Goal: Find specific page/section: Find specific page/section

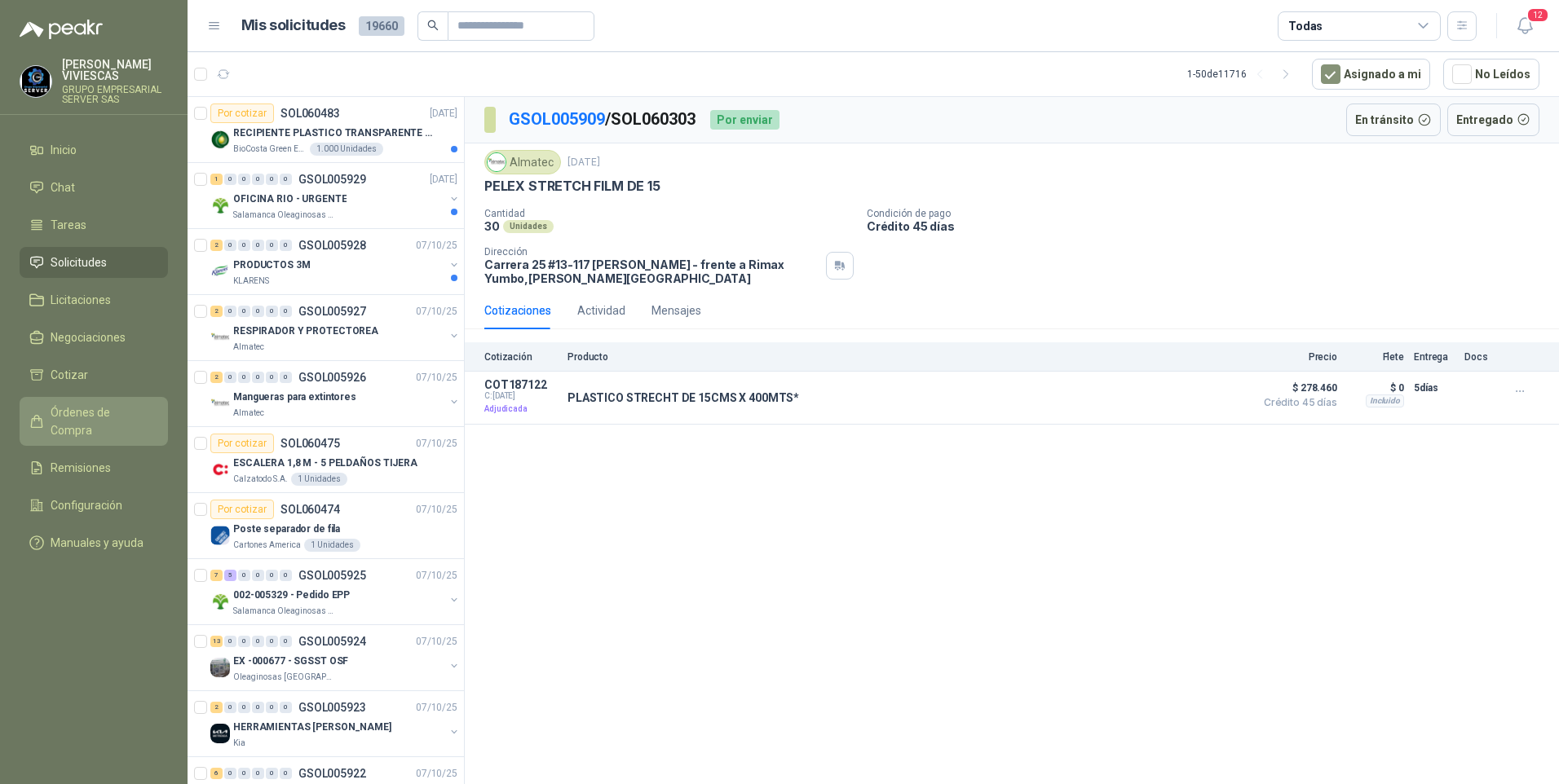
click at [89, 409] on span "Órdenes de Compra" at bounding box center [101, 421] width 102 height 36
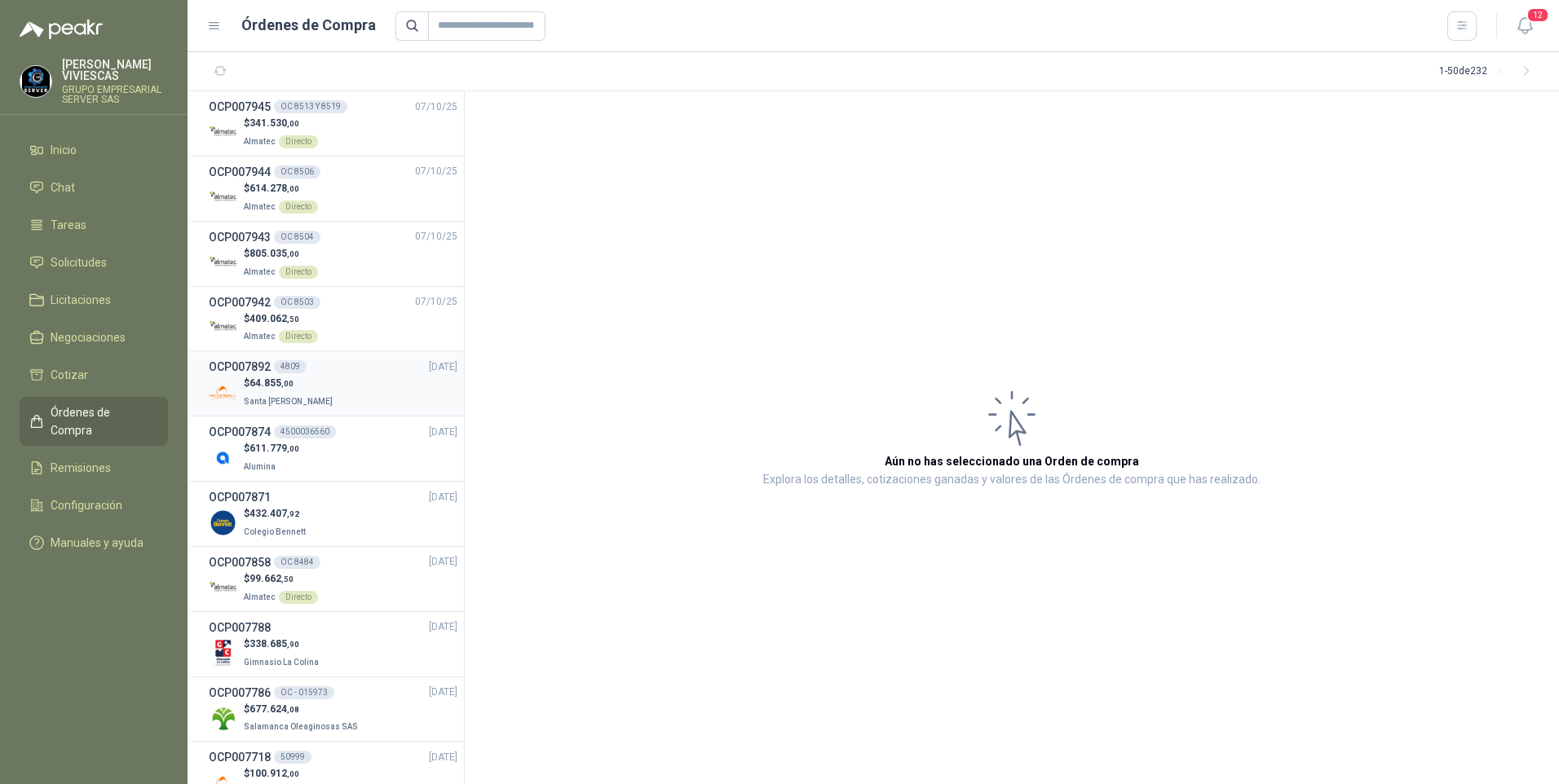
click at [270, 391] on p "Santa [PERSON_NAME]" at bounding box center [289, 399] width 92 height 18
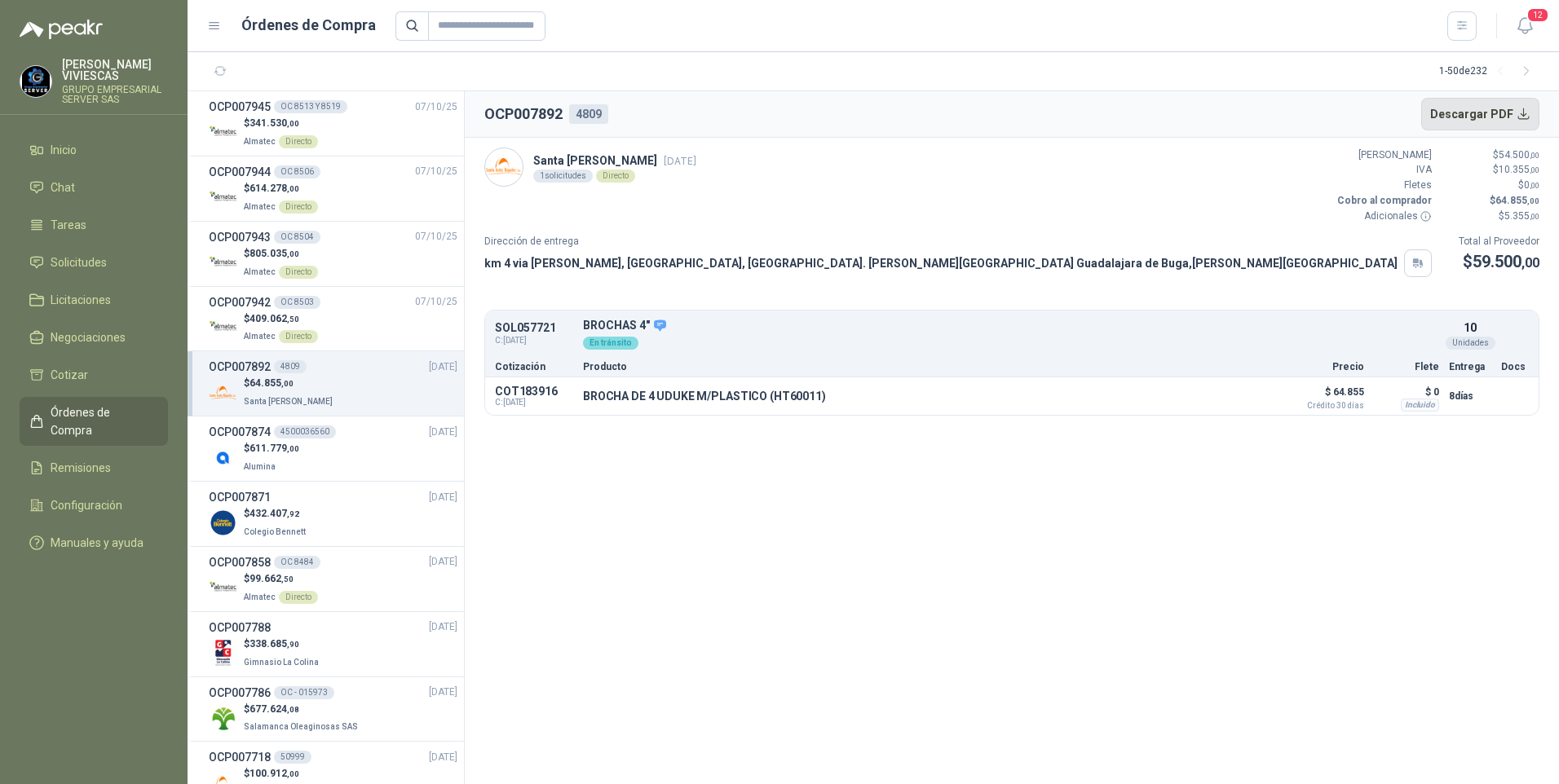
click at [1524, 106] on button "Descargar PDF" at bounding box center [1479, 114] width 119 height 33
click at [1527, 28] on icon "button" at bounding box center [1525, 26] width 21 height 21
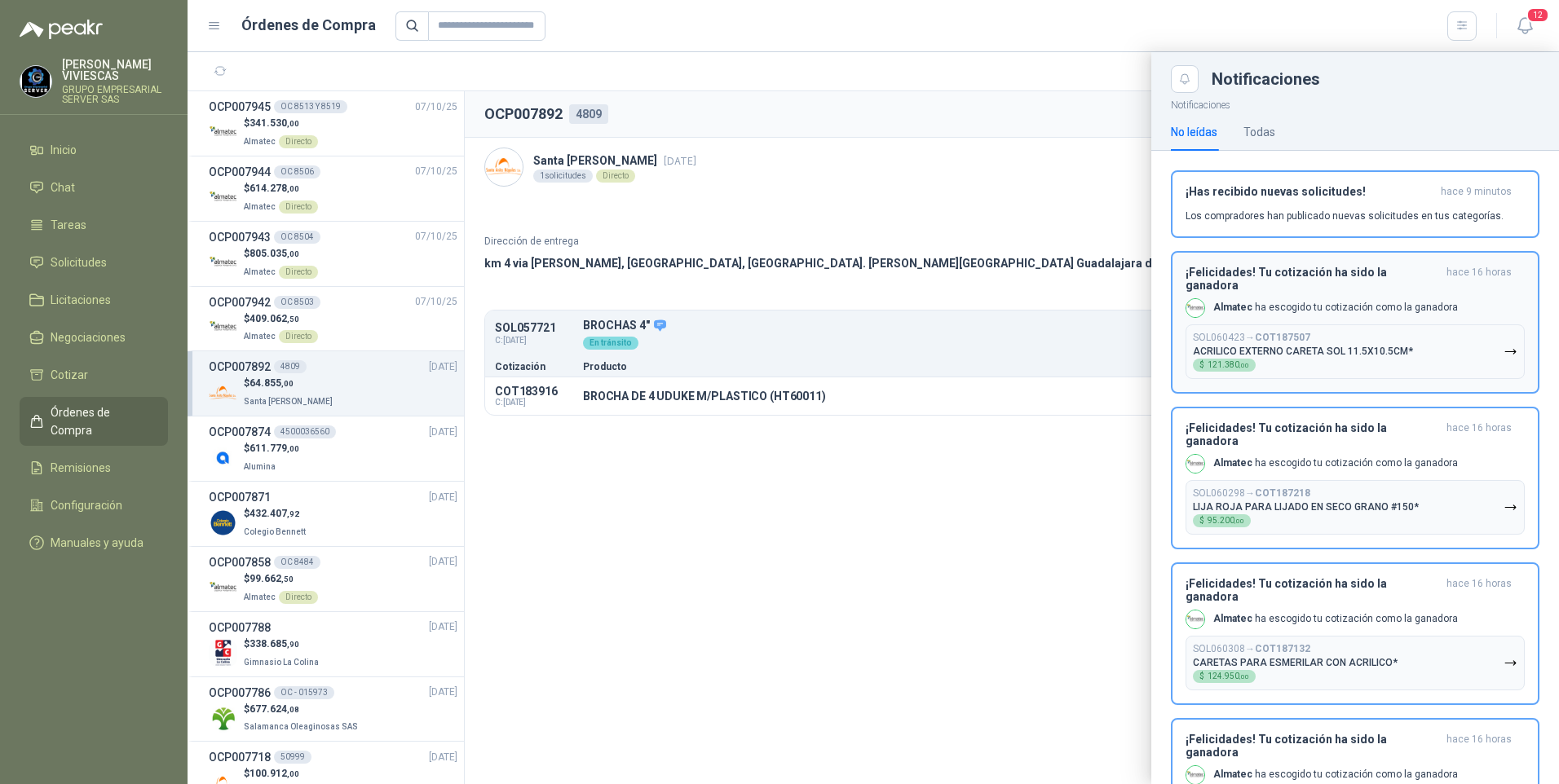
click at [1503, 345] on icon "button" at bounding box center [1509, 352] width 14 height 14
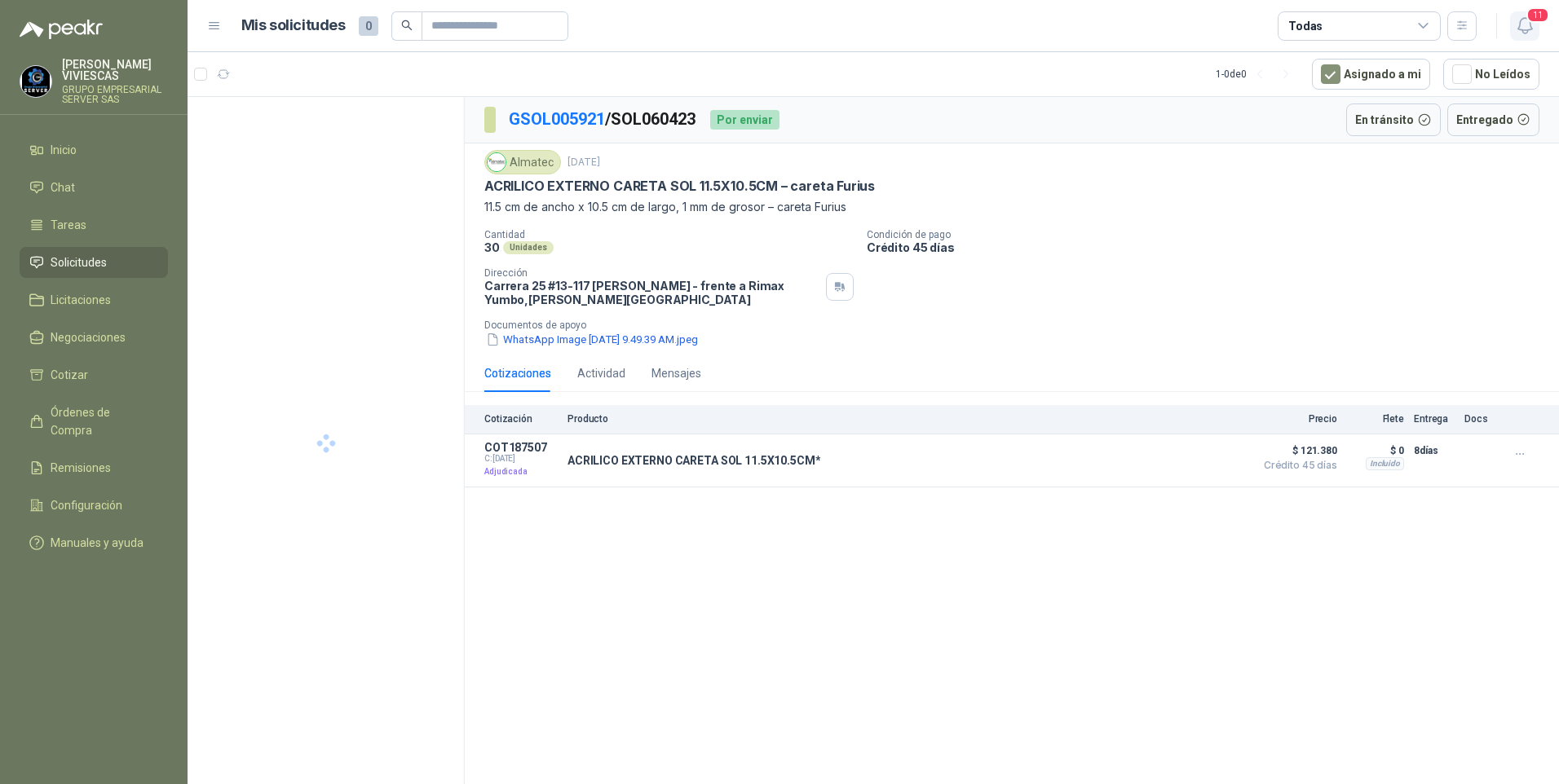
click at [1533, 29] on icon "button" at bounding box center [1525, 26] width 21 height 21
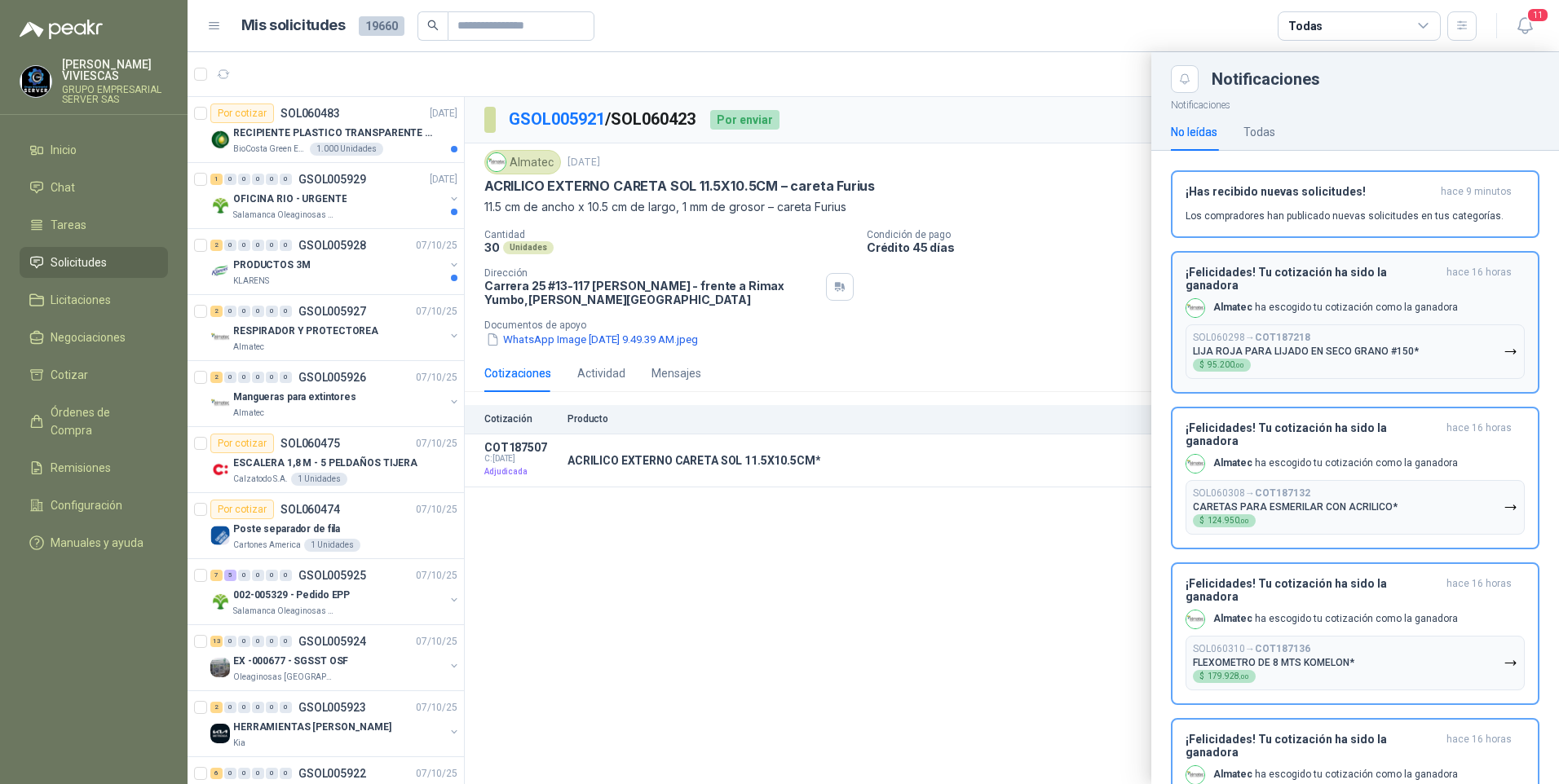
click at [1496, 347] on button "SOL060298 → COT187218 LIJA ROJA PARA LIJADO EN SECO GRANO #150* $ 95.200 ,00" at bounding box center [1355, 352] width 339 height 54
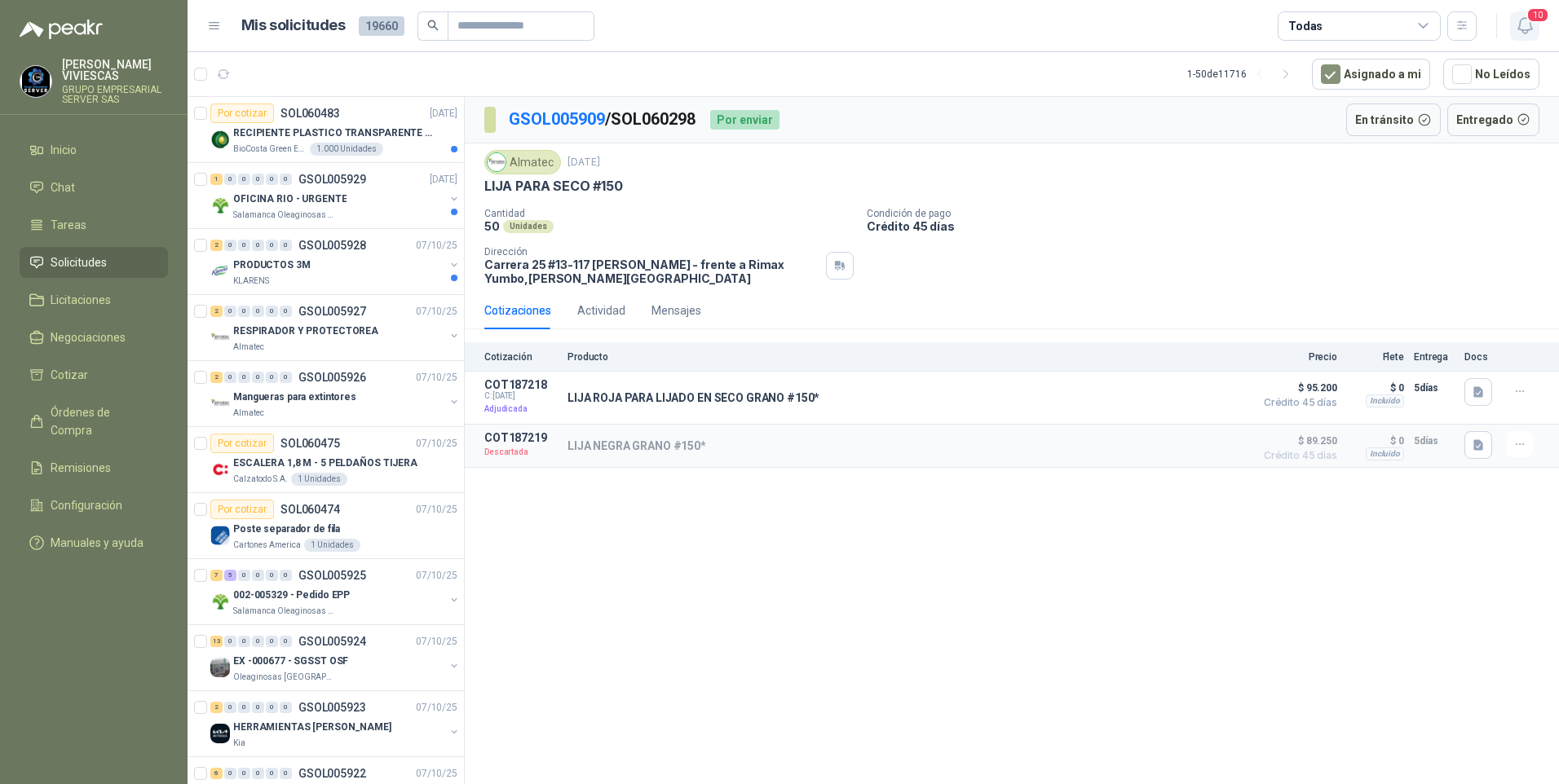
click at [1531, 29] on icon "button" at bounding box center [1523, 25] width 14 height 16
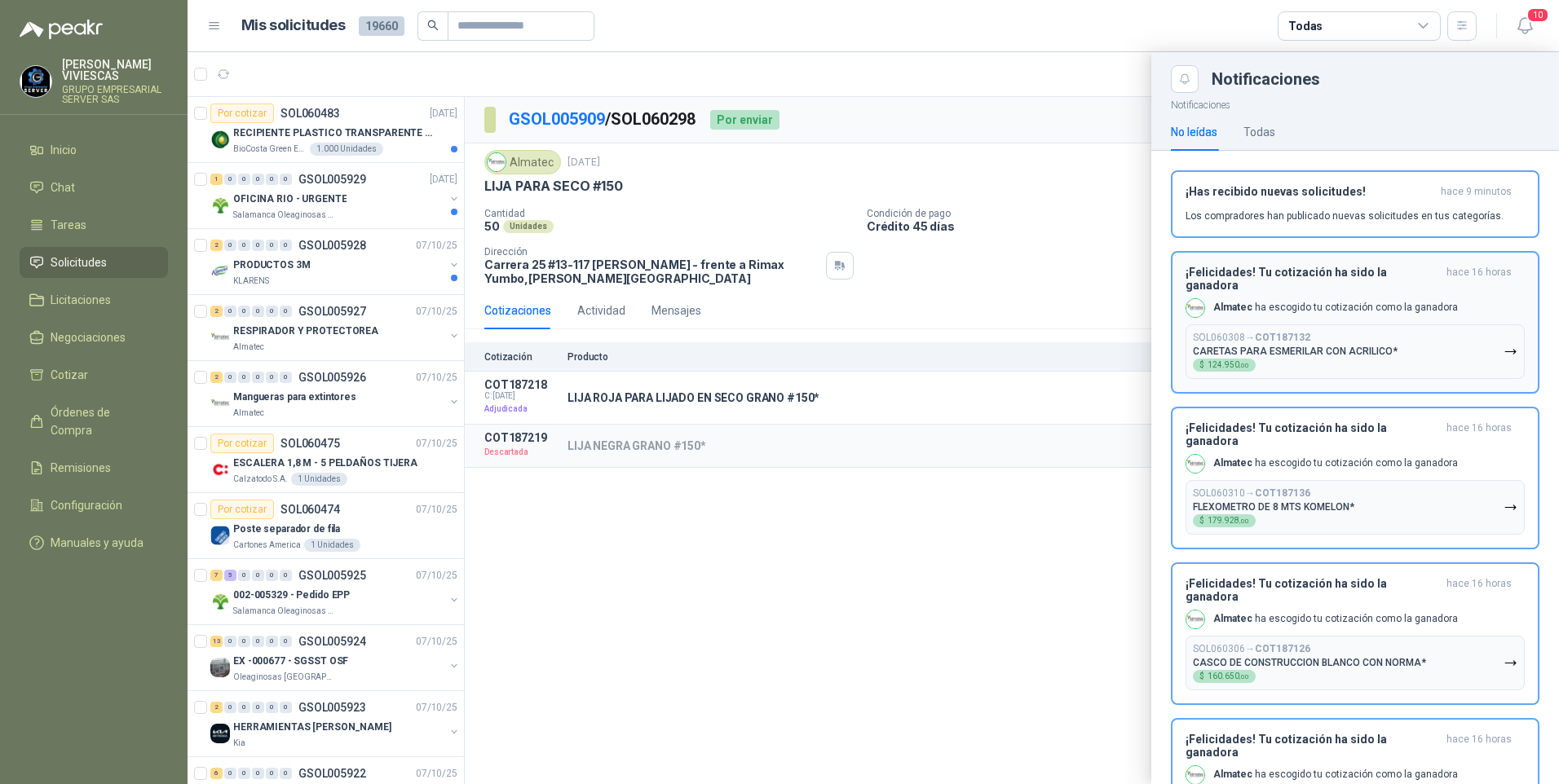
click at [1503, 345] on icon "button" at bounding box center [1509, 352] width 14 height 14
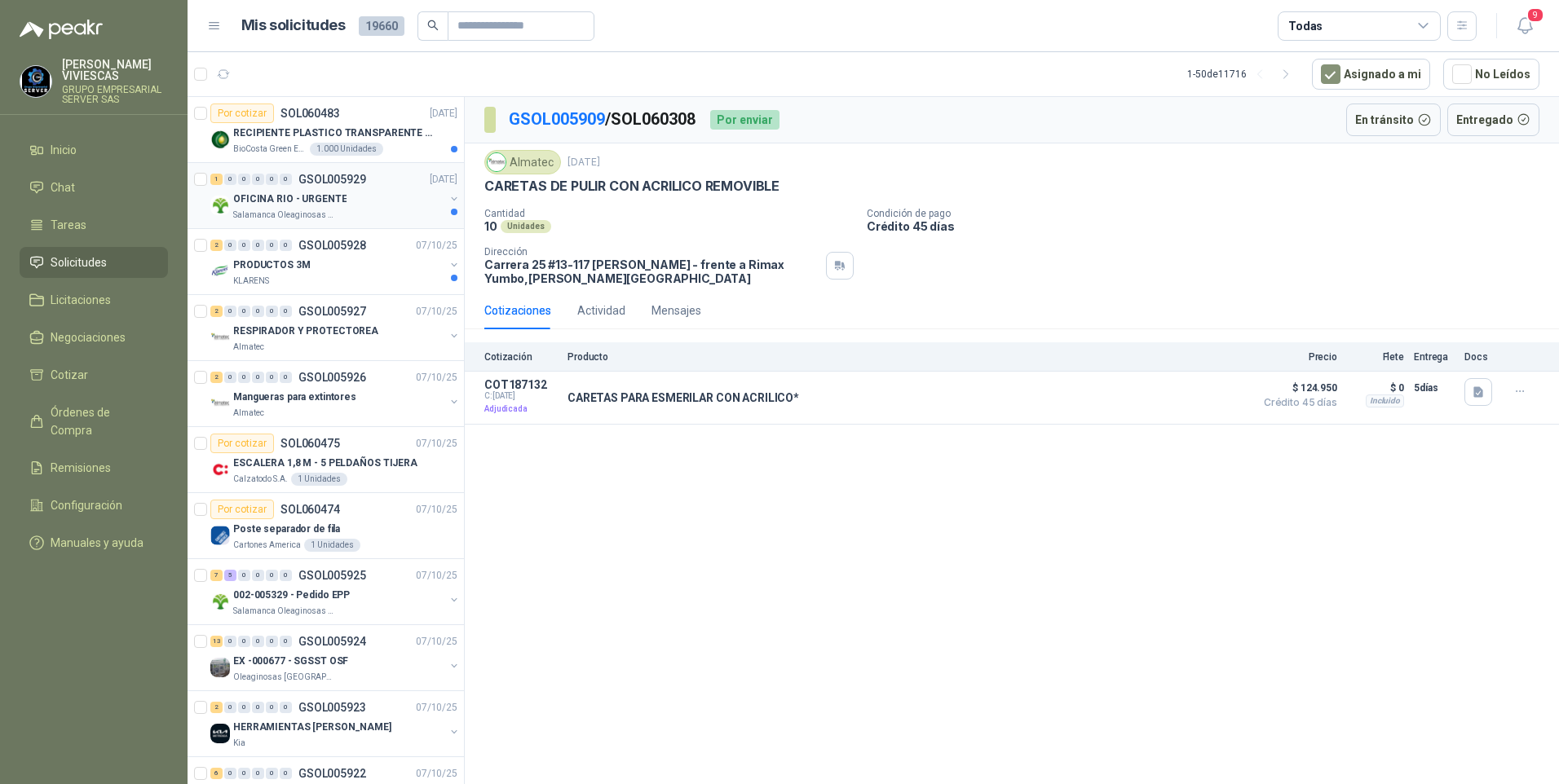
click at [293, 202] on p "OFICINA RIO - URGENTE" at bounding box center [289, 199] width 113 height 16
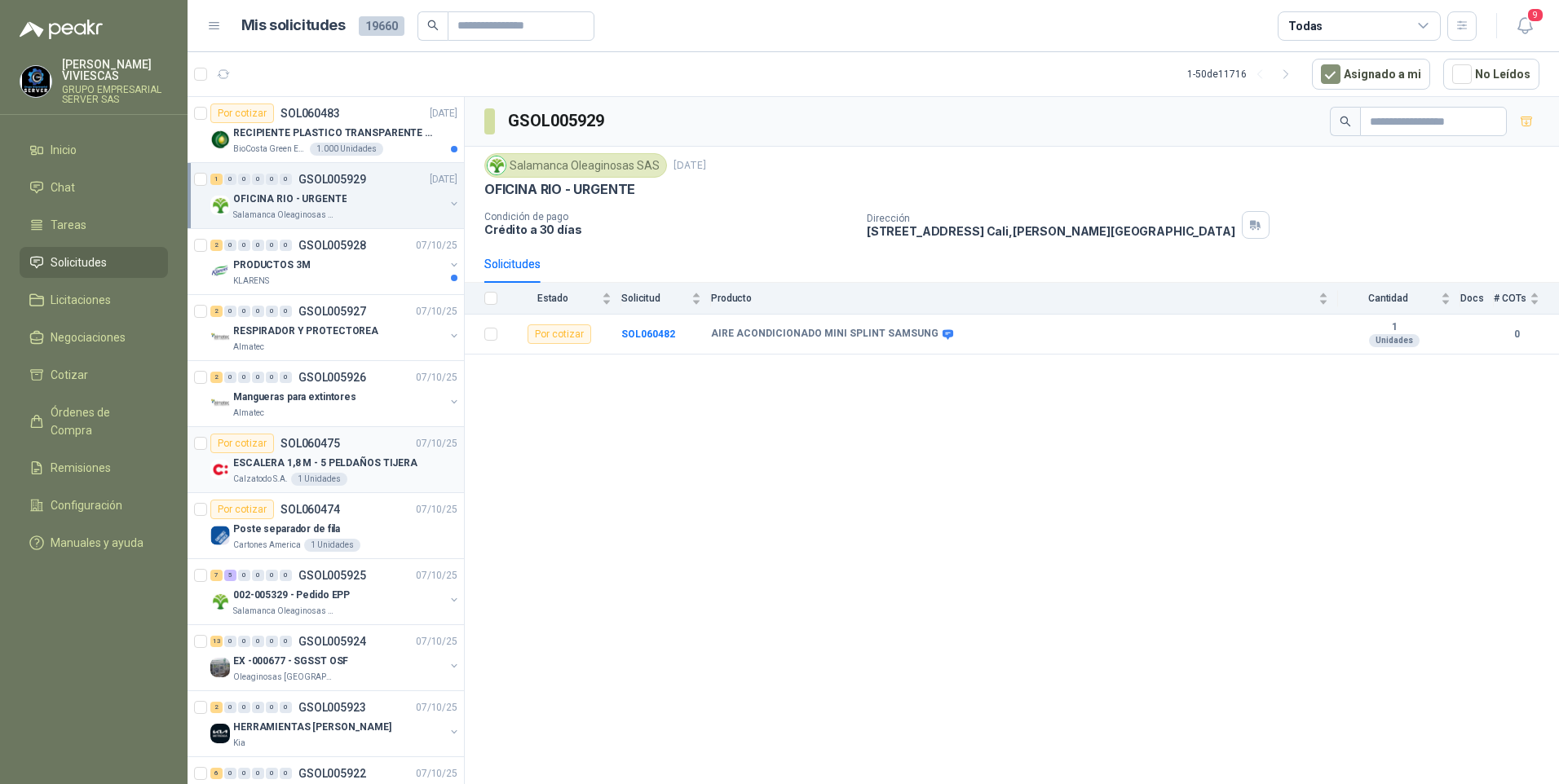
click at [267, 466] on p "ESCALERA 1,8 M - 5 PELDAÑOS TIJERA" at bounding box center [325, 463] width 184 height 16
